Goal: Check status: Check status

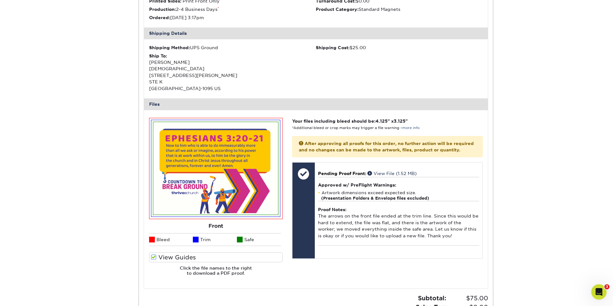
scroll to position [171, 0]
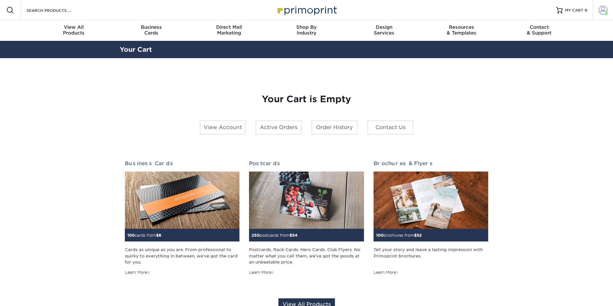
click at [600, 16] on link "Account" at bounding box center [603, 10] width 20 height 20
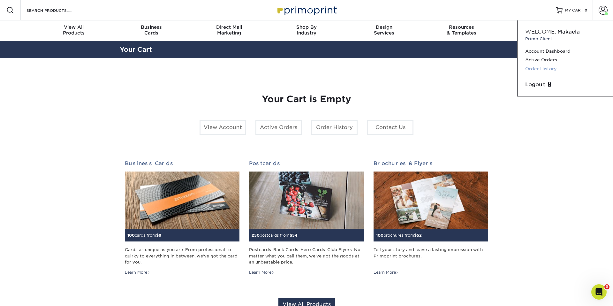
click at [548, 67] on link "Order History" at bounding box center [565, 69] width 80 height 9
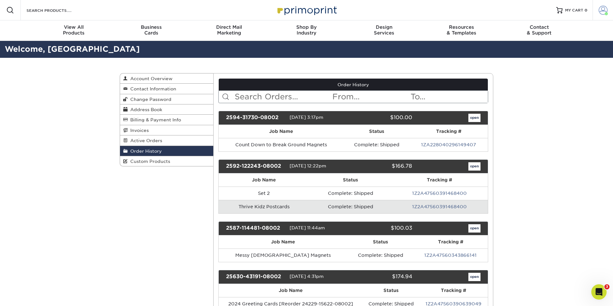
click at [603, 15] on link "Account" at bounding box center [603, 10] width 20 height 20
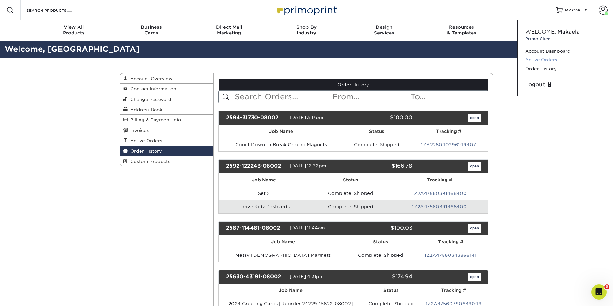
click at [553, 63] on link "Active Orders" at bounding box center [565, 60] width 80 height 9
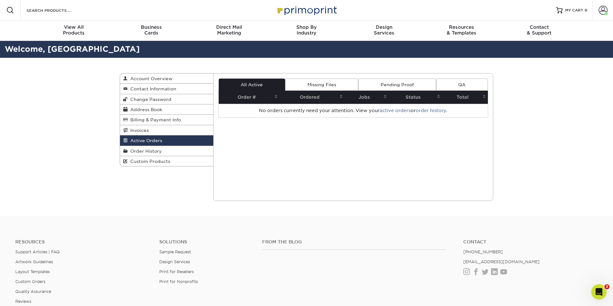
click at [144, 141] on span "Active Orders" at bounding box center [145, 140] width 34 height 5
click at [391, 88] on link "Pending Proof" at bounding box center [397, 85] width 78 height 12
